Goal: Information Seeking & Learning: Understand process/instructions

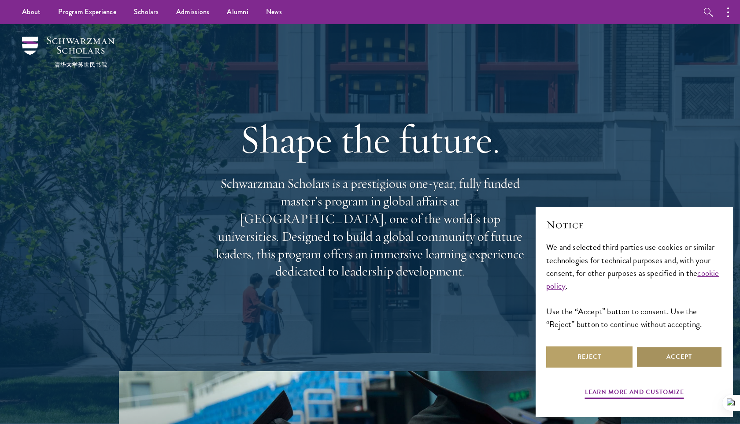
click at [691, 363] on button "Accept" at bounding box center [679, 356] width 86 height 21
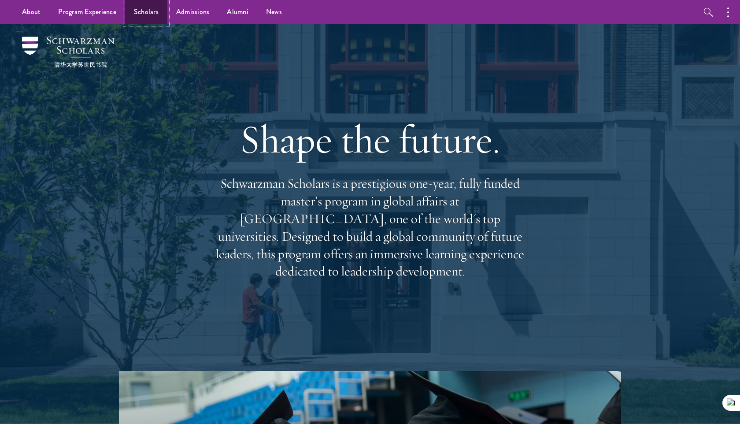
click at [160, 9] on link "Scholars" at bounding box center [146, 12] width 42 height 24
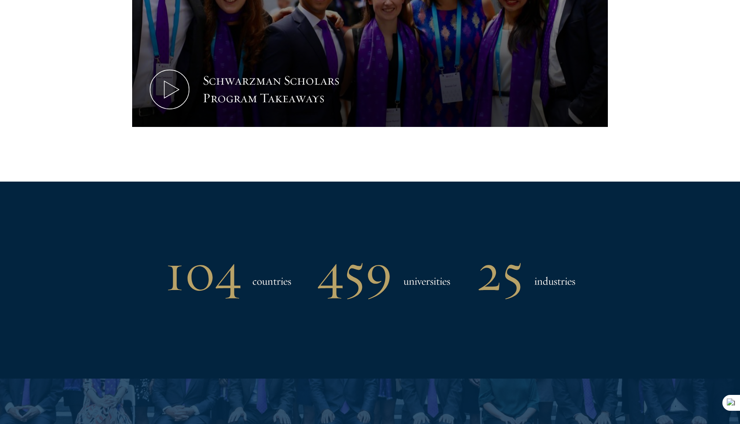
scroll to position [600, 0]
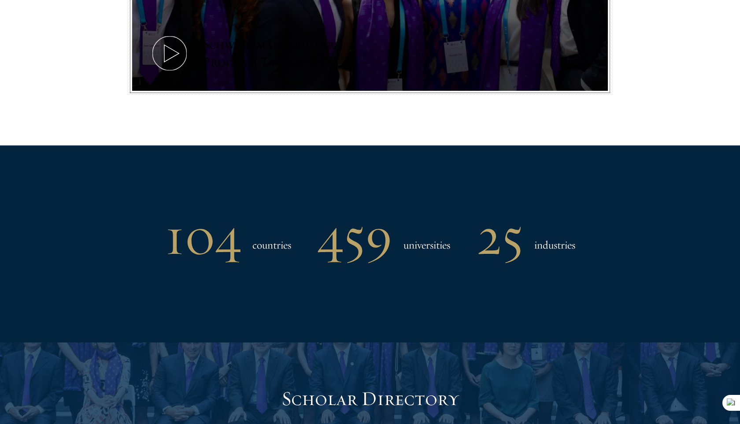
click at [160, 52] on icon at bounding box center [170, 53] width 40 height 40
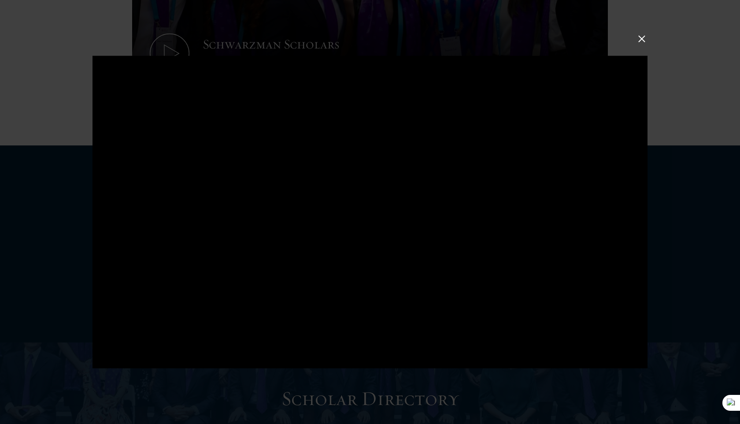
click at [643, 40] on button at bounding box center [641, 38] width 11 height 11
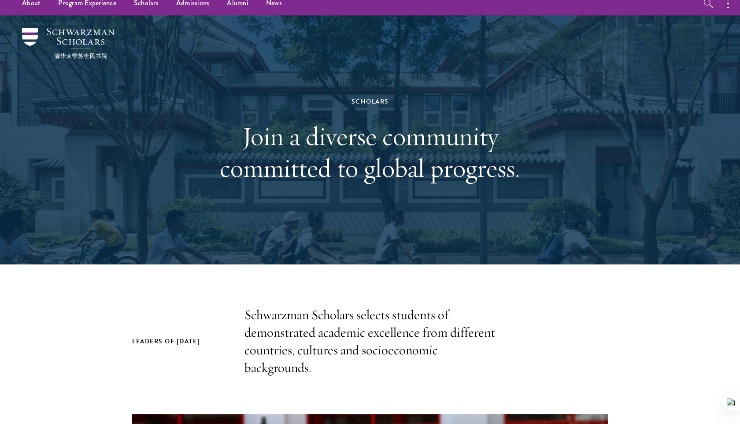
scroll to position [0, 0]
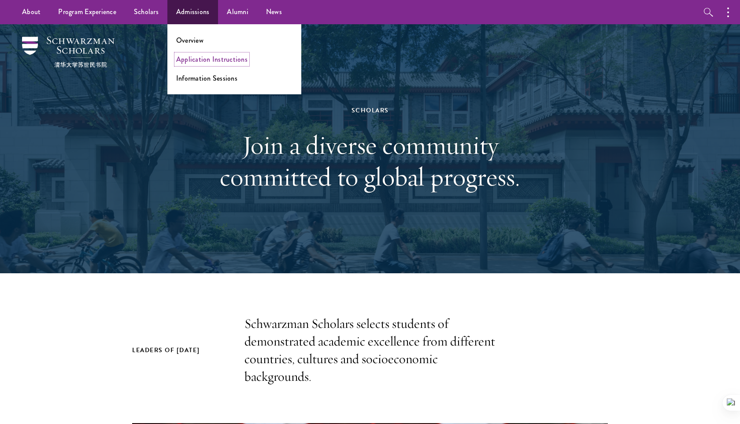
click at [220, 60] on link "Application Instructions" at bounding box center [211, 59] width 71 height 10
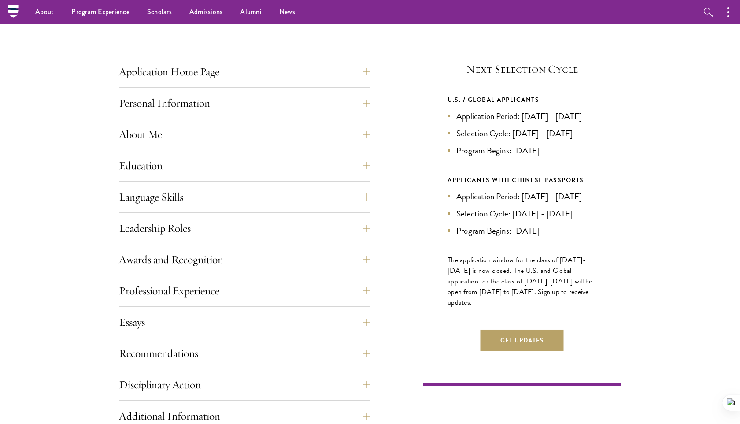
scroll to position [292, 0]
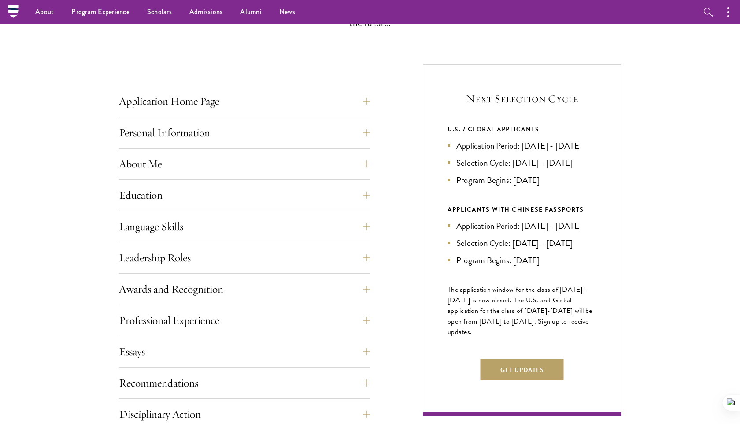
drag, startPoint x: 483, startPoint y: 161, endPoint x: 458, endPoint y: 147, distance: 28.2
click at [458, 148] on li "Application Period: Apr 2026 - Sep 2026" at bounding box center [522, 145] width 149 height 13
copy li "Application Period: Apr 2026 - Sep 2026"
